Goal: Information Seeking & Learning: Check status

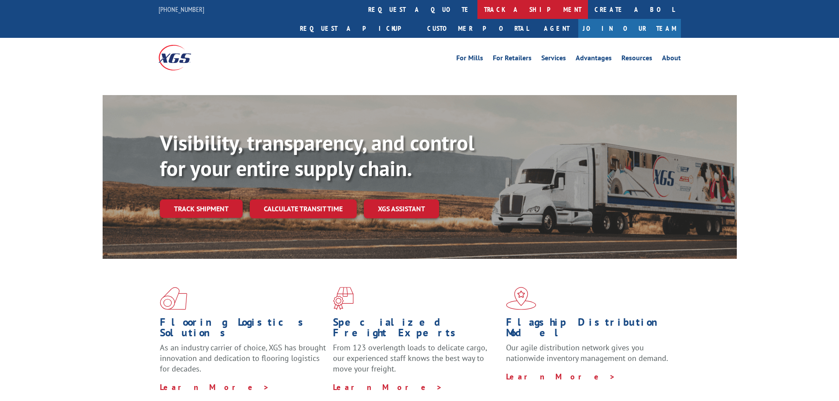
click at [477, 9] on link "track a shipment" at bounding box center [532, 9] width 110 height 19
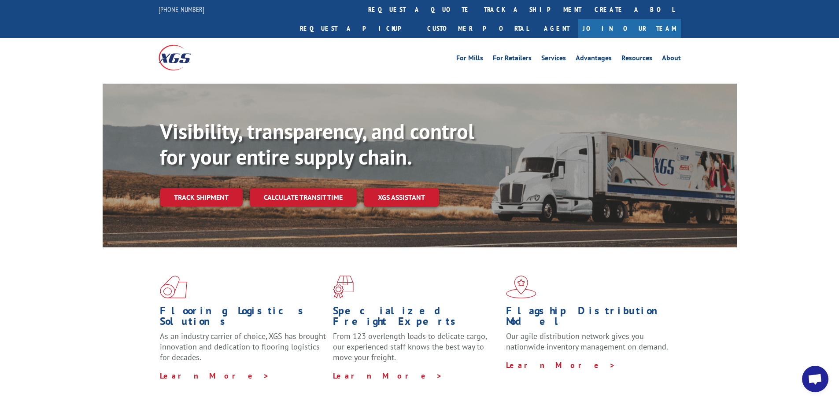
click at [477, 10] on link "track a shipment" at bounding box center [532, 9] width 110 height 19
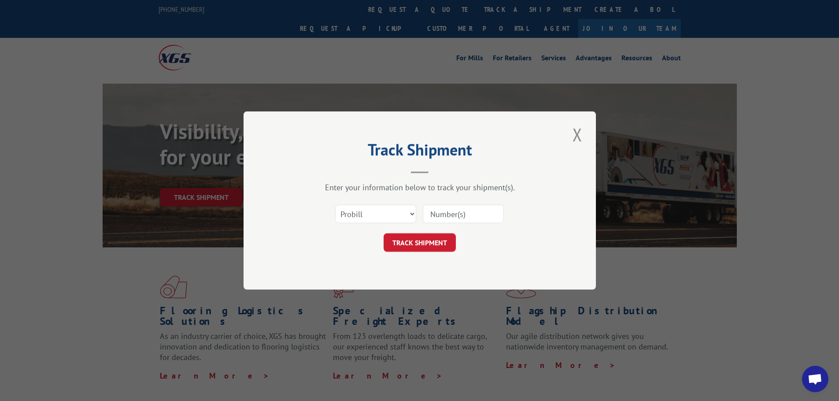
click at [462, 215] on input at bounding box center [463, 214] width 81 height 18
paste input "17544225"
type input "17544225"
click at [437, 237] on button "TRACK SHIPMENT" at bounding box center [419, 242] width 72 height 18
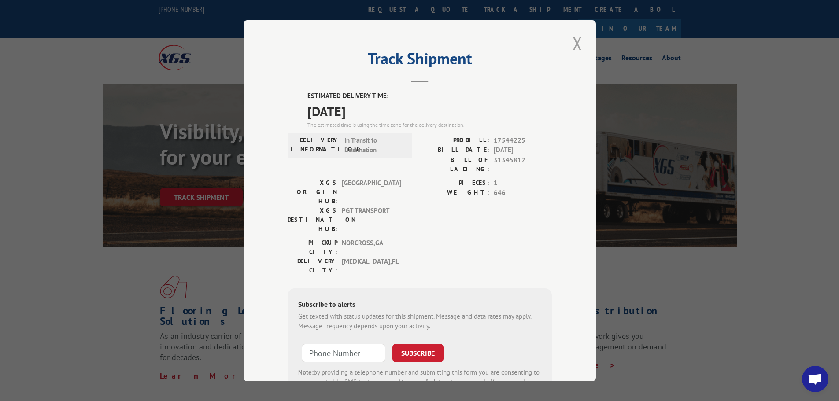
click at [574, 42] on button "Close modal" at bounding box center [577, 43] width 15 height 24
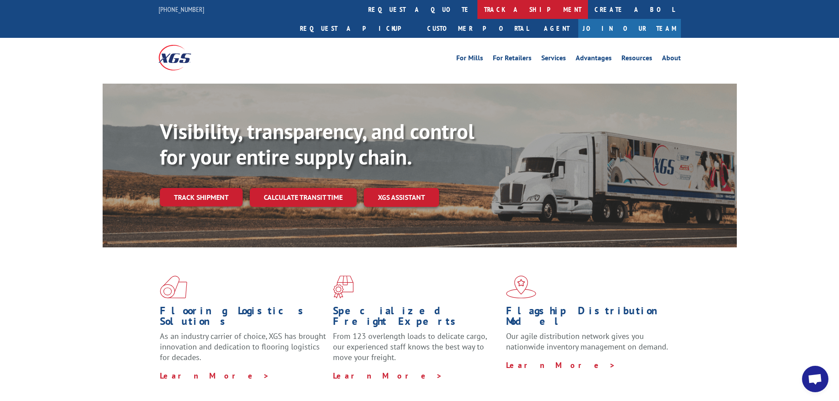
click at [477, 13] on link "track a shipment" at bounding box center [532, 9] width 110 height 19
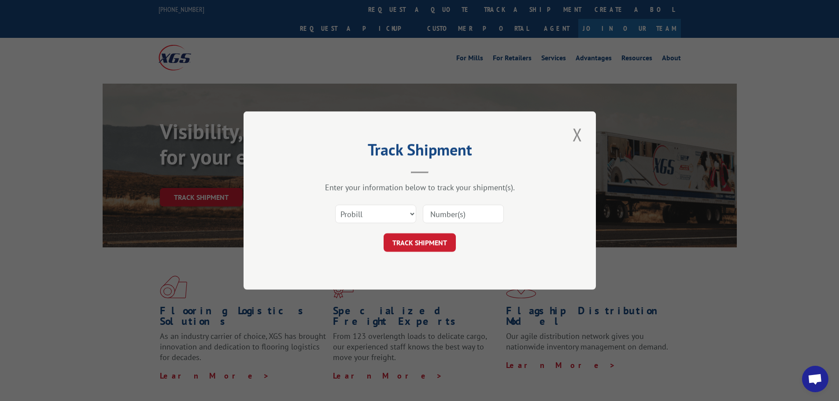
click at [465, 212] on input at bounding box center [463, 214] width 81 height 18
paste input "17544225"
type input "17544225"
click at [429, 243] on button "TRACK SHIPMENT" at bounding box center [419, 242] width 72 height 18
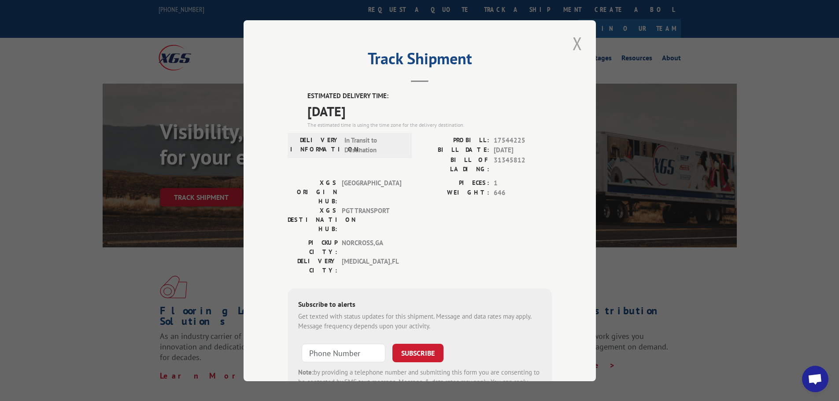
click at [578, 46] on button "Close modal" at bounding box center [577, 43] width 15 height 24
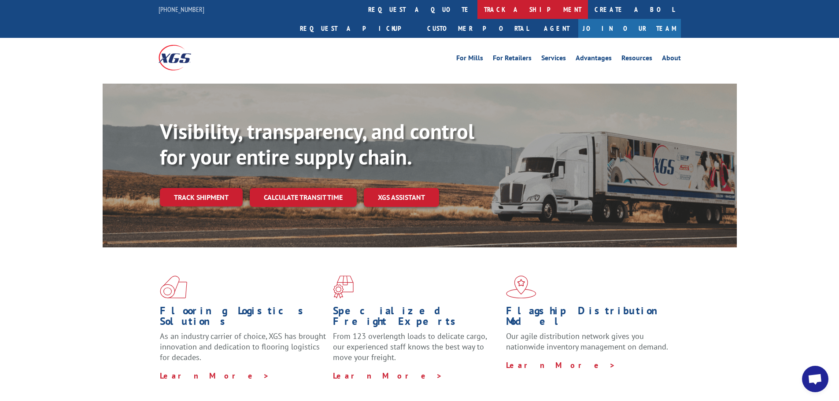
click at [477, 6] on link "track a shipment" at bounding box center [532, 9] width 110 height 19
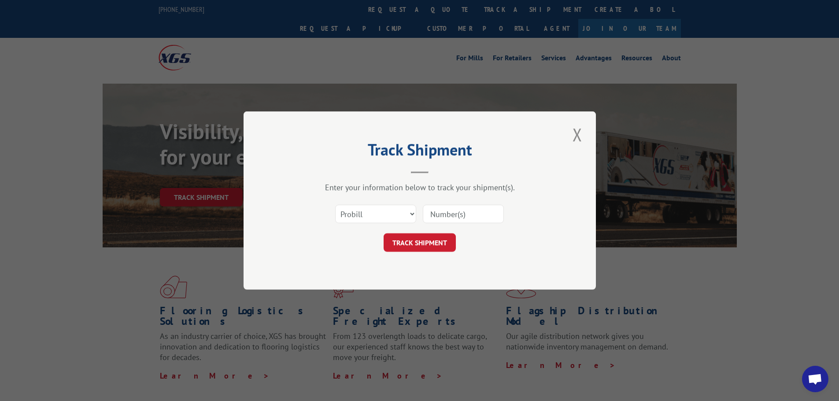
click at [453, 213] on input at bounding box center [463, 214] width 81 height 18
paste input "17544230"
type input "17544230"
click at [437, 237] on button "TRACK SHIPMENT" at bounding box center [419, 242] width 72 height 18
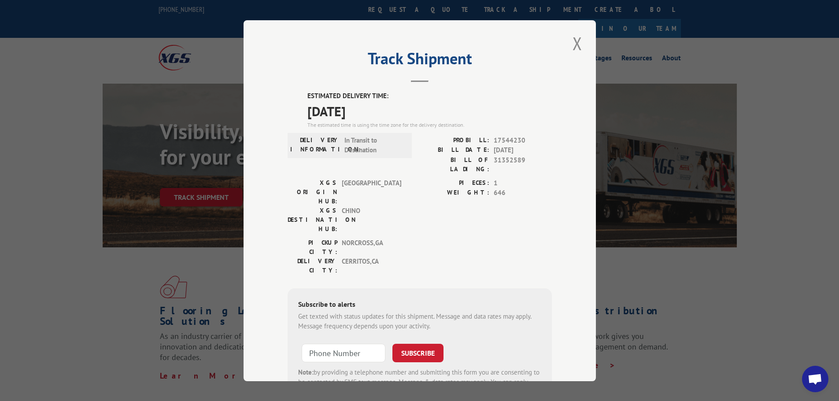
click at [574, 40] on button "Close modal" at bounding box center [577, 43] width 15 height 24
